Goal: Obtain resource: Download file/media

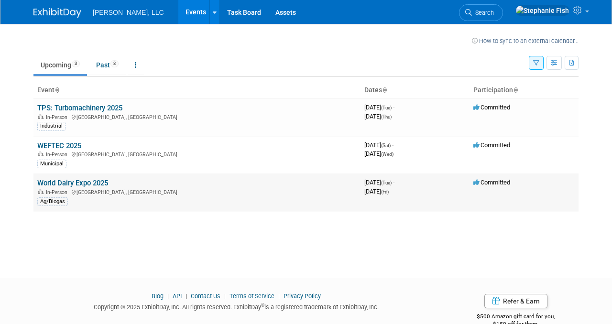
click at [69, 184] on link "World Dairy Expo 2025" at bounding box center [72, 183] width 71 height 9
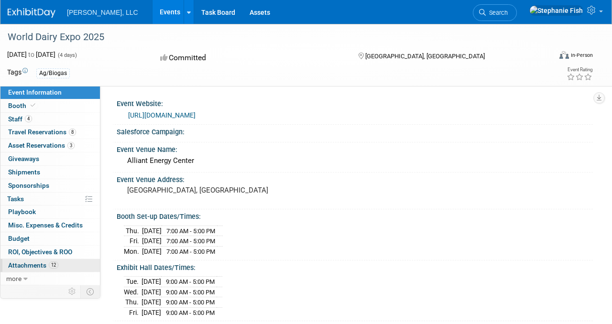
click at [25, 264] on span "Attachments 12" at bounding box center [33, 265] width 50 height 8
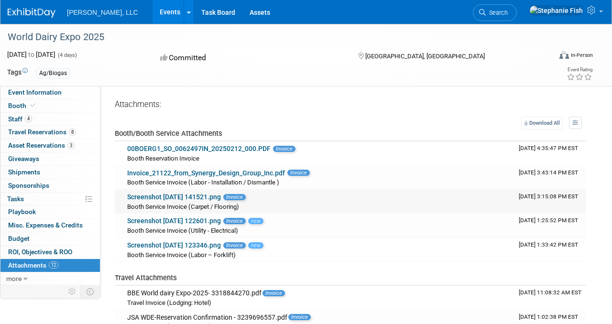
click at [196, 196] on link "Screenshot [DATE] 141521.png" at bounding box center [174, 197] width 94 height 8
click at [175, 226] on div "Booth Service Invoice (Utility - Electrical)" at bounding box center [319, 231] width 384 height 10
click at [188, 223] on link "Screenshot [DATE] 122601.png" at bounding box center [174, 221] width 94 height 8
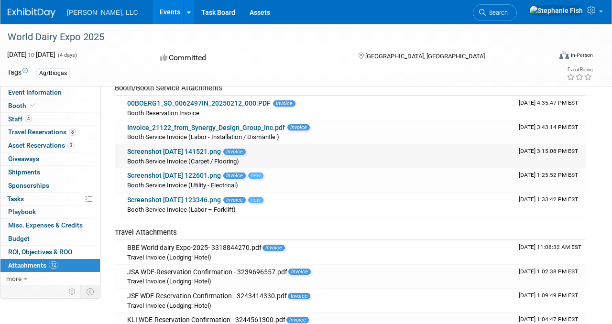
scroll to position [58, 0]
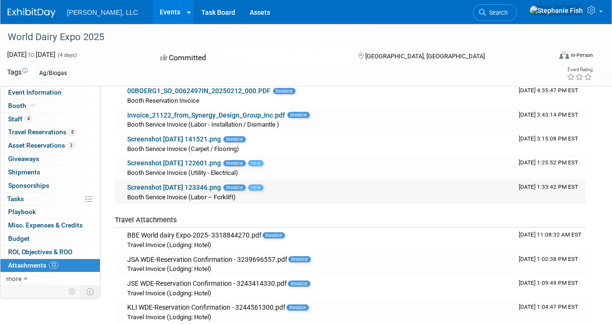
click at [165, 187] on link "Screenshot [DATE] 123346.png" at bounding box center [174, 187] width 94 height 8
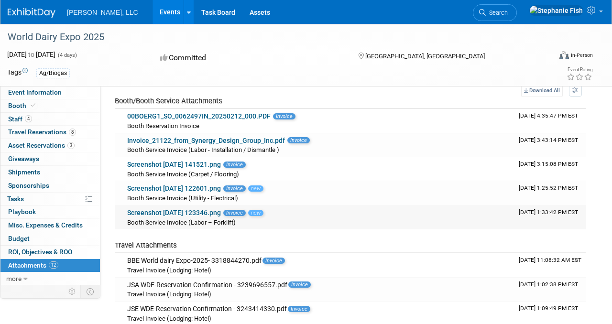
scroll to position [0, 0]
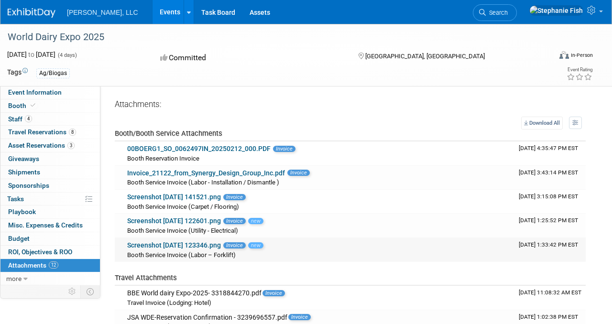
click at [141, 251] on span "Booth Service Invoice (Labor – Forklift)" at bounding box center [181, 254] width 108 height 7
click at [246, 244] on span "Invoice" at bounding box center [234, 245] width 22 height 6
click at [180, 242] on link "Screenshot [DATE] 123346.png" at bounding box center [174, 245] width 94 height 8
